Goal: Contribute content: Add original content to the website for others to see

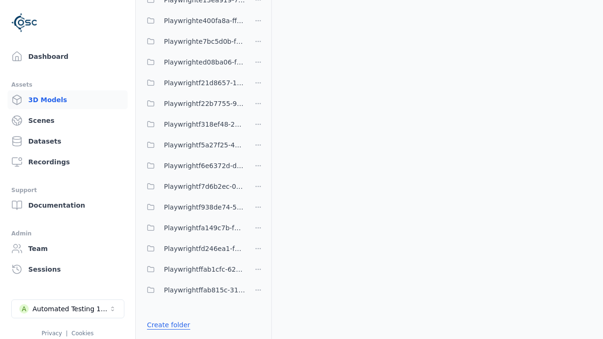
click at [169, 325] on link "Create folder" at bounding box center [168, 324] width 43 height 9
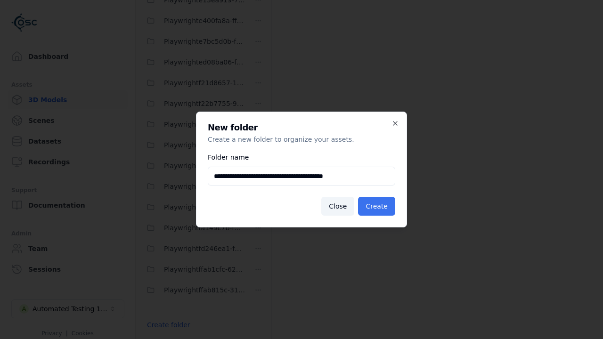
type input "**********"
click at [376, 206] on button "Create" at bounding box center [376, 206] width 37 height 19
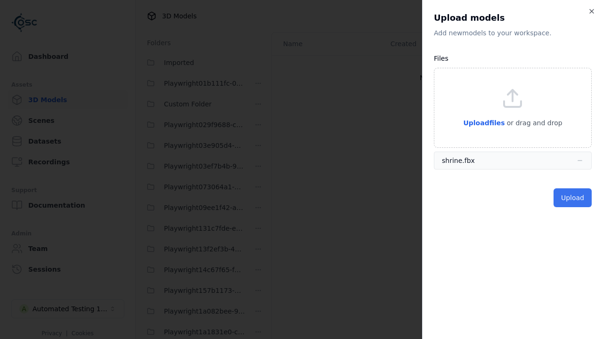
click at [572, 198] on button "Upload" at bounding box center [573, 197] width 38 height 19
